Goal: Transaction & Acquisition: Purchase product/service

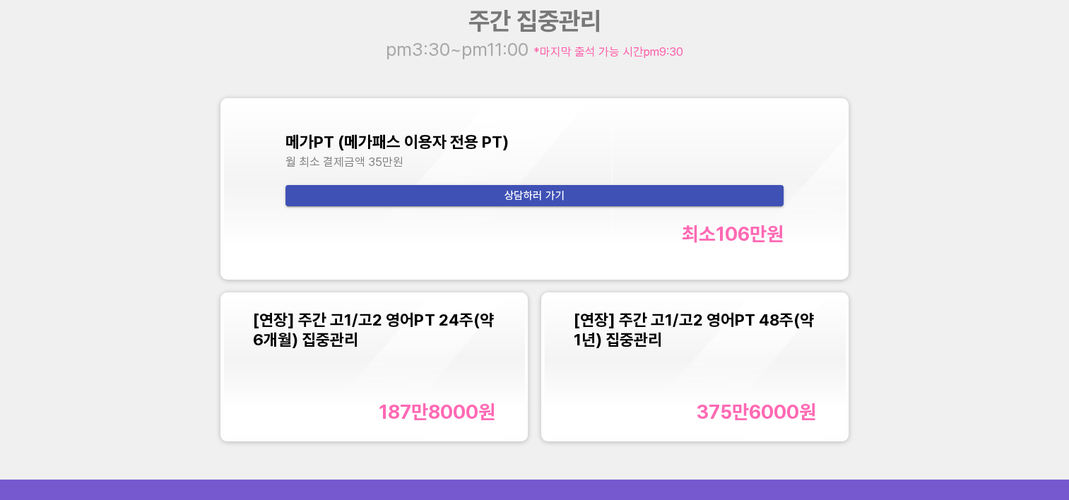
scroll to position [1484, 0]
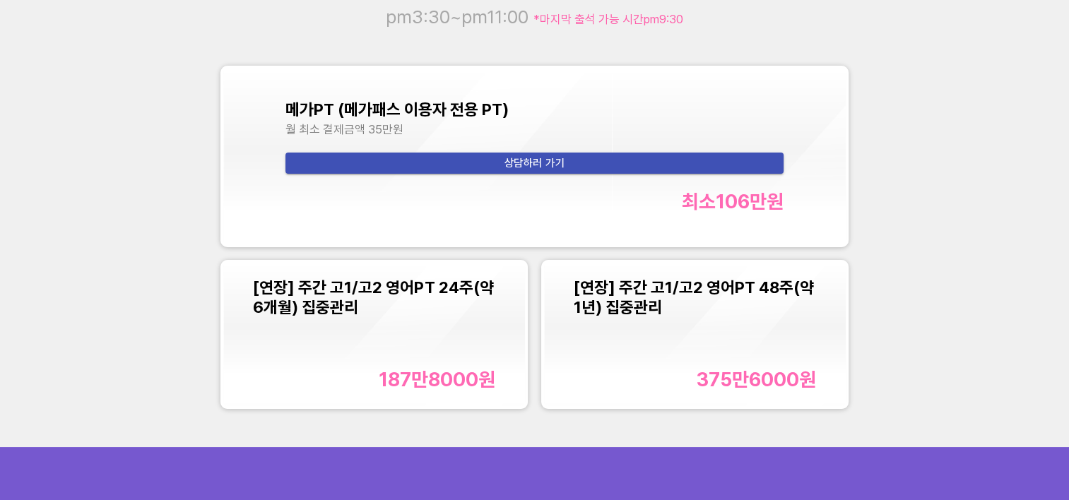
click at [440, 327] on div "[연장] 주간 고1/고2 영어PT 24주(약 6개월) 집중관리 187만8000 원" at bounding box center [374, 334] width 242 height 113
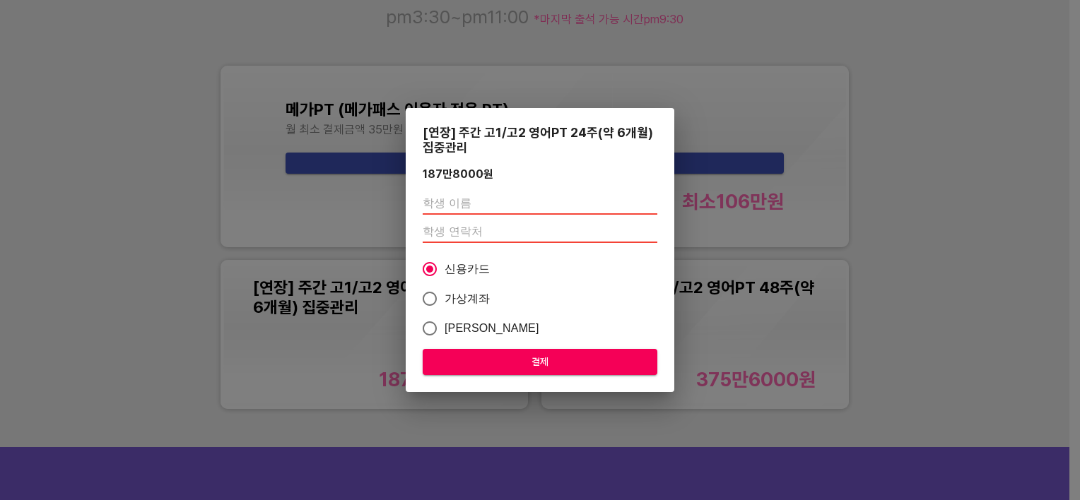
click at [910, 108] on div "[연장] 주간 고1/고2 영어PT 24주(약 6개월) 집중관리 187만8000 원 신용카드 가상계좌 카카오페이 결제" at bounding box center [540, 250] width 1080 height 500
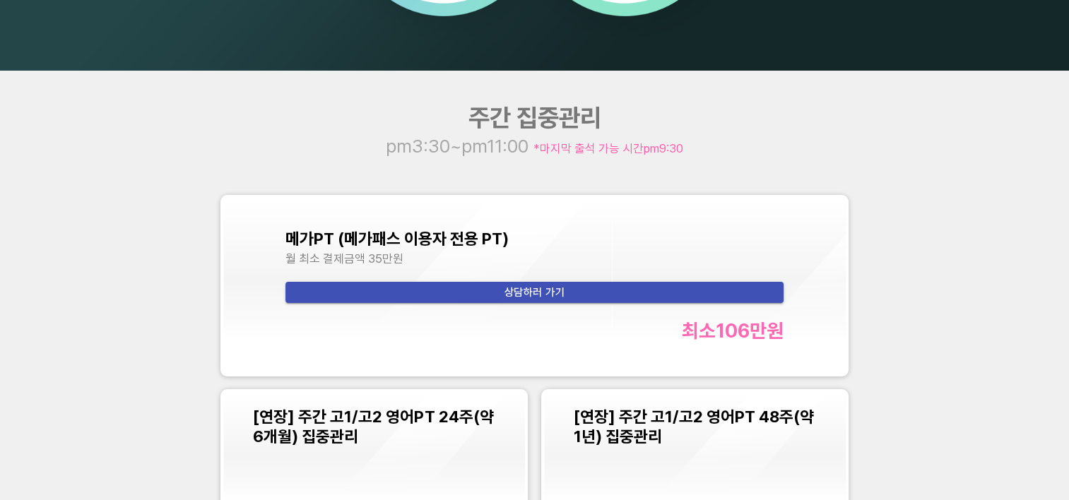
scroll to position [1681, 0]
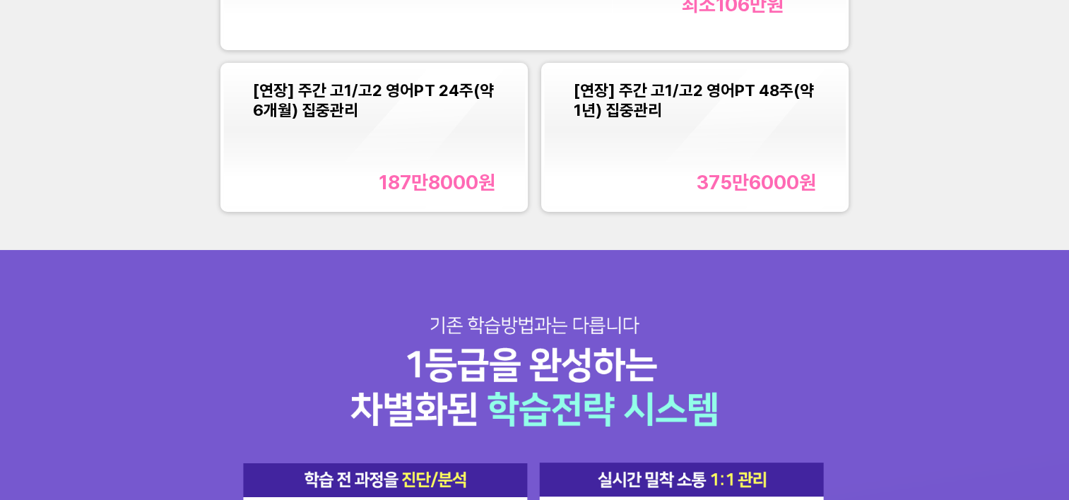
click at [455, 155] on div "[연장] 주간 고1/고2 영어PT 24주(약 6개월) 집중관리 187만8000 원" at bounding box center [374, 137] width 242 height 113
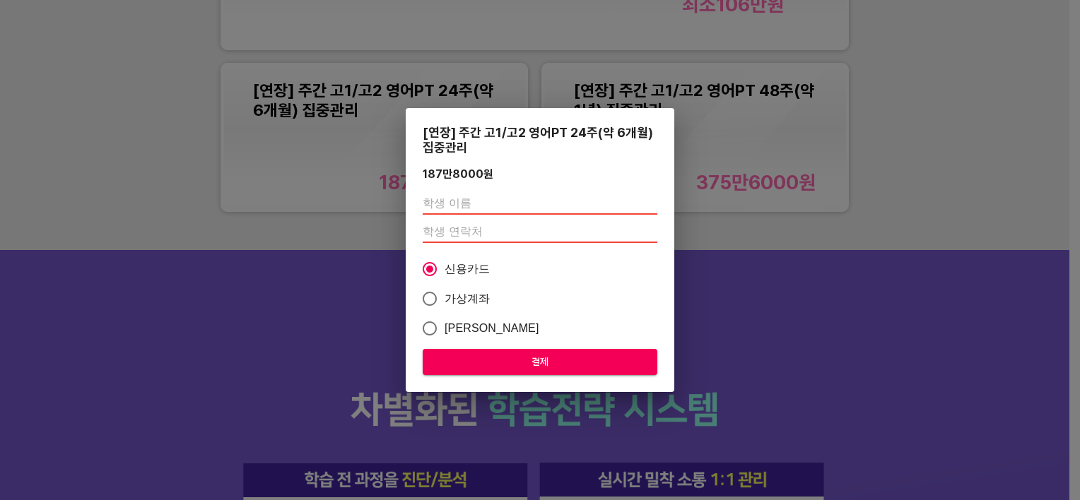
click at [483, 192] on input "text" at bounding box center [540, 203] width 235 height 23
type input "q"
type input "[PERSON_NAME]"
click at [454, 236] on input "number" at bounding box center [540, 232] width 235 height 23
type input "01040876321"
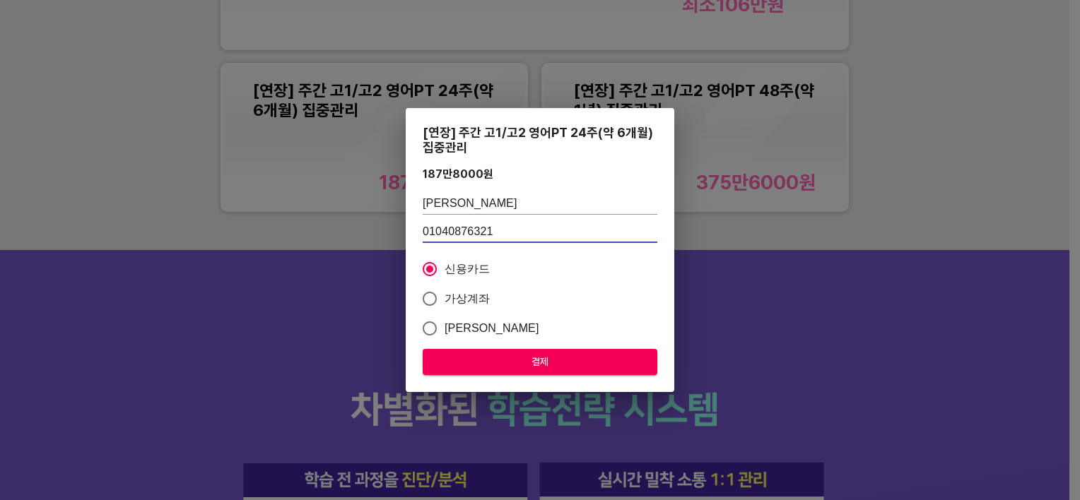
click at [535, 358] on span "결제" at bounding box center [540, 362] width 212 height 18
